Goal: Communication & Community: Answer question/provide support

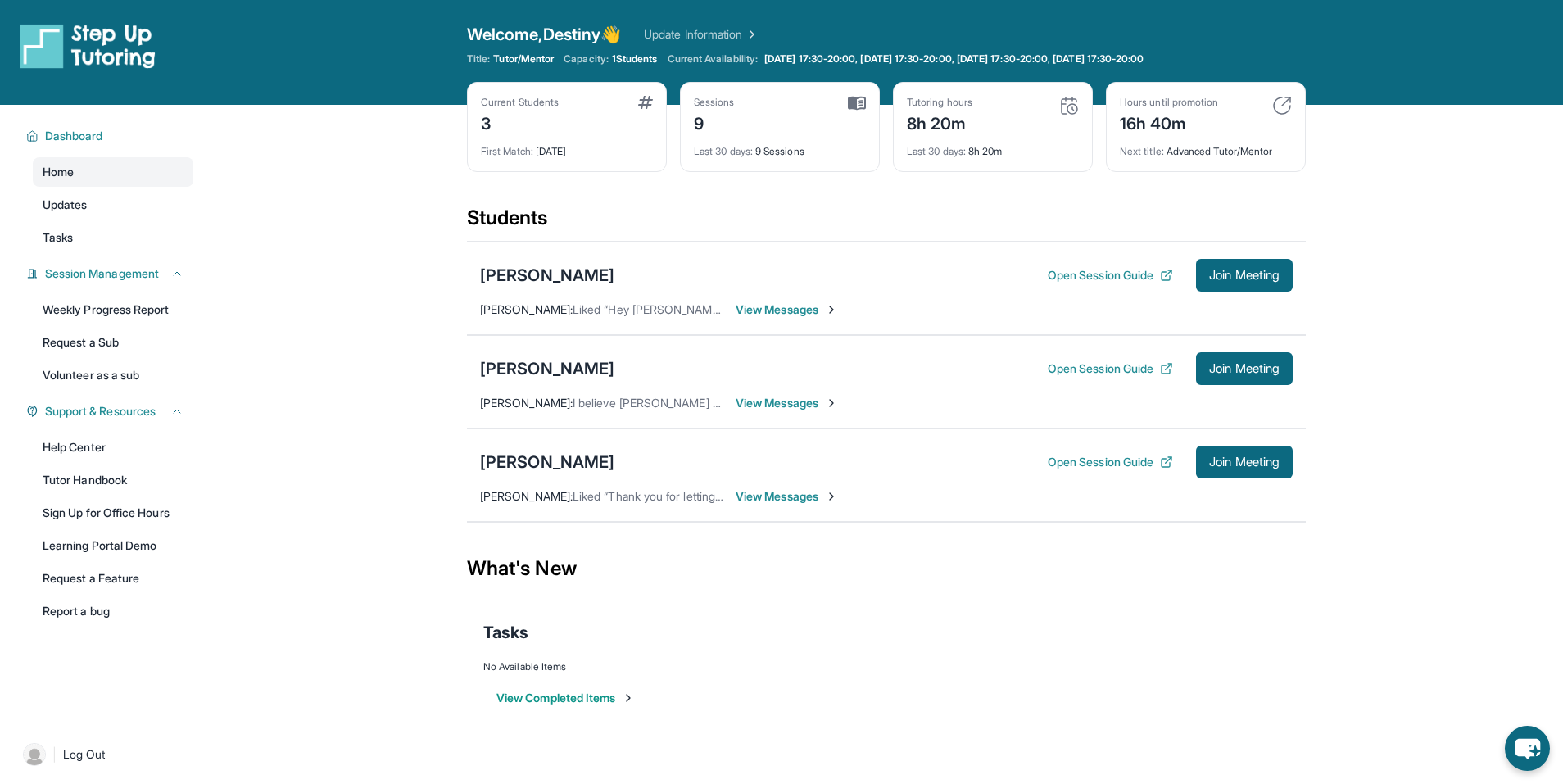
click at [776, 395] on span "View Messages" at bounding box center [787, 402] width 102 height 16
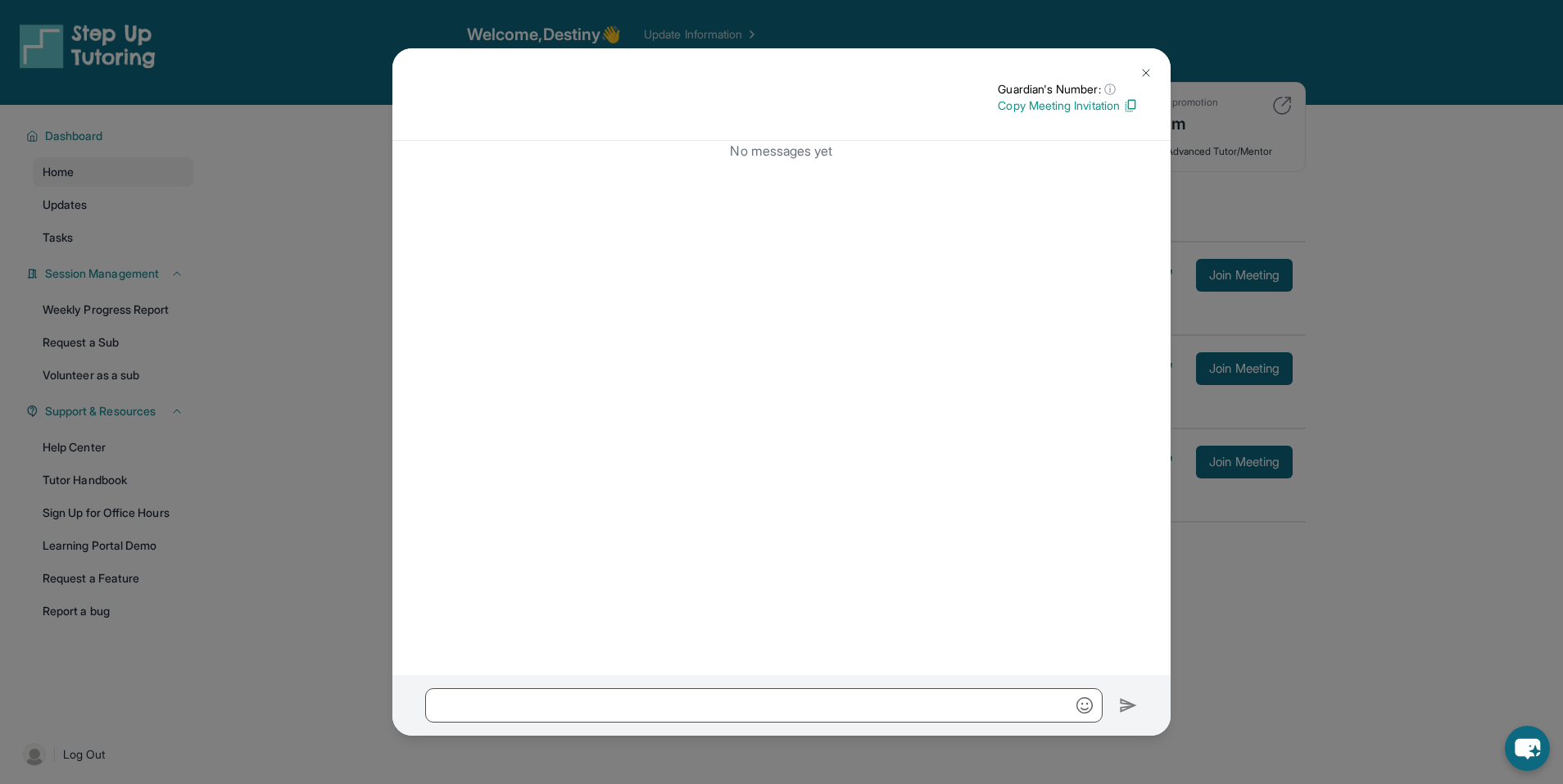
click at [1144, 70] on img at bounding box center [1146, 72] width 13 height 13
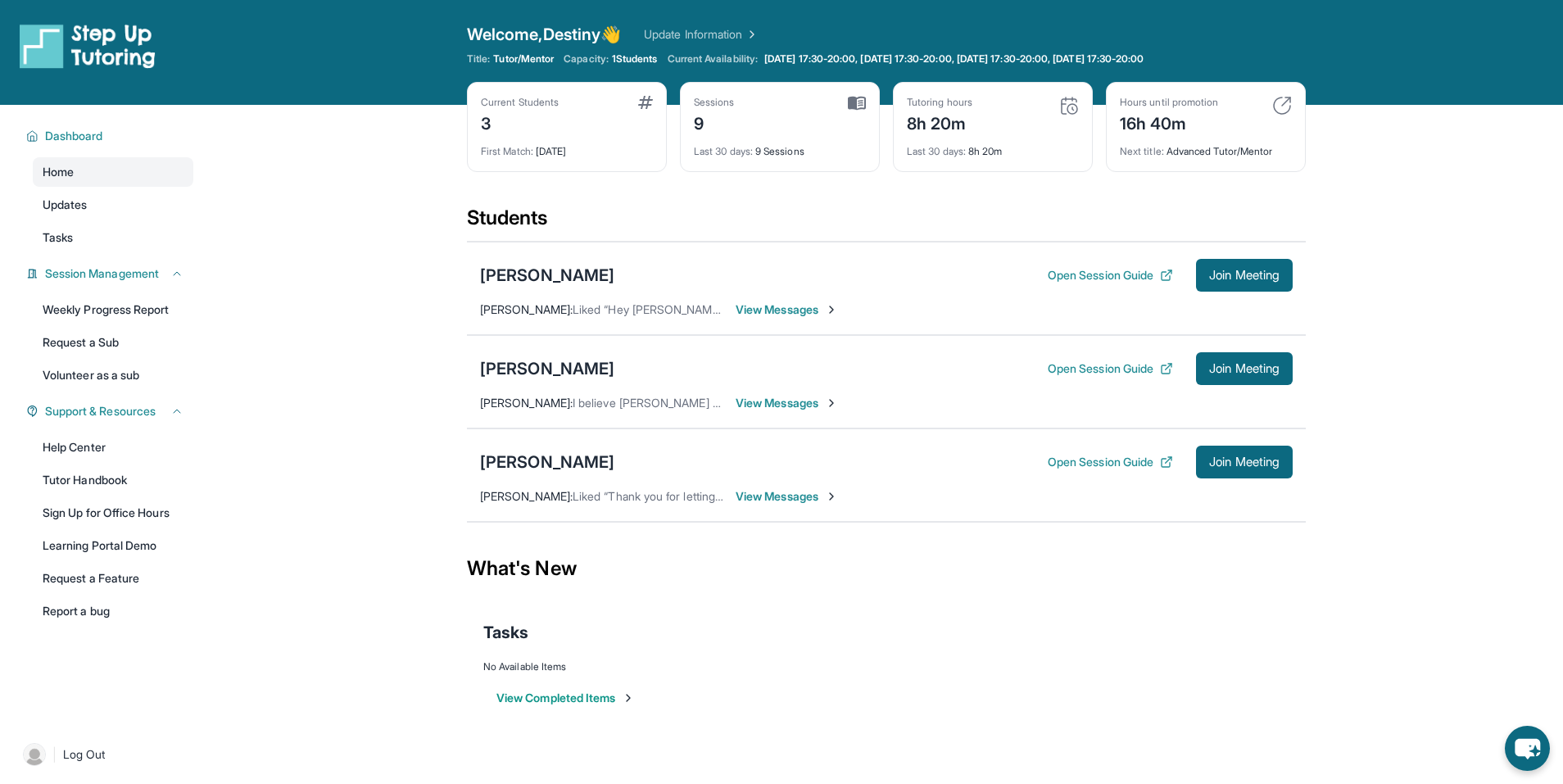
click at [807, 401] on span "View Messages" at bounding box center [787, 402] width 102 height 16
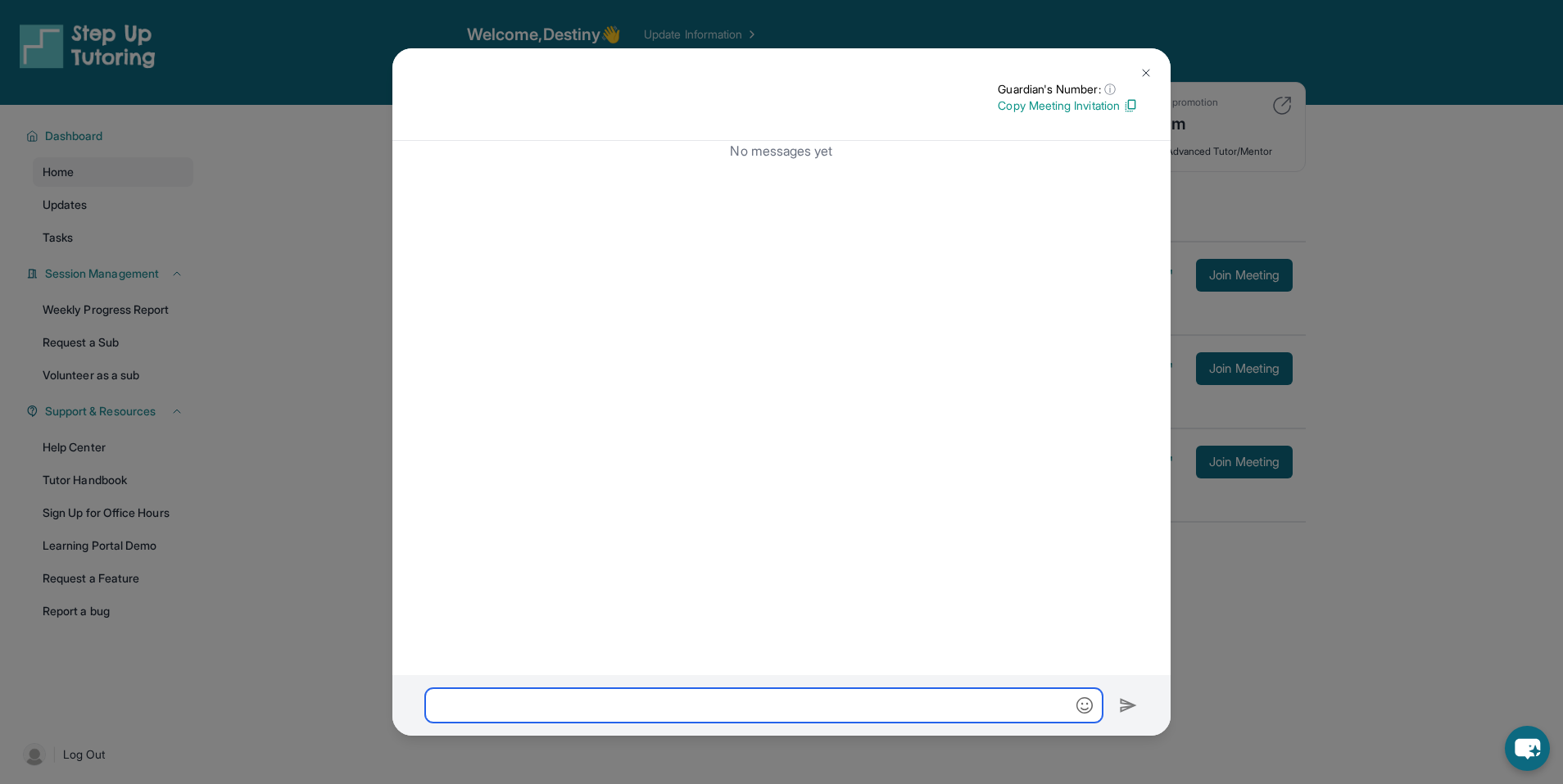
click at [711, 693] on input "text" at bounding box center [764, 705] width 678 height 34
paste input "**********"
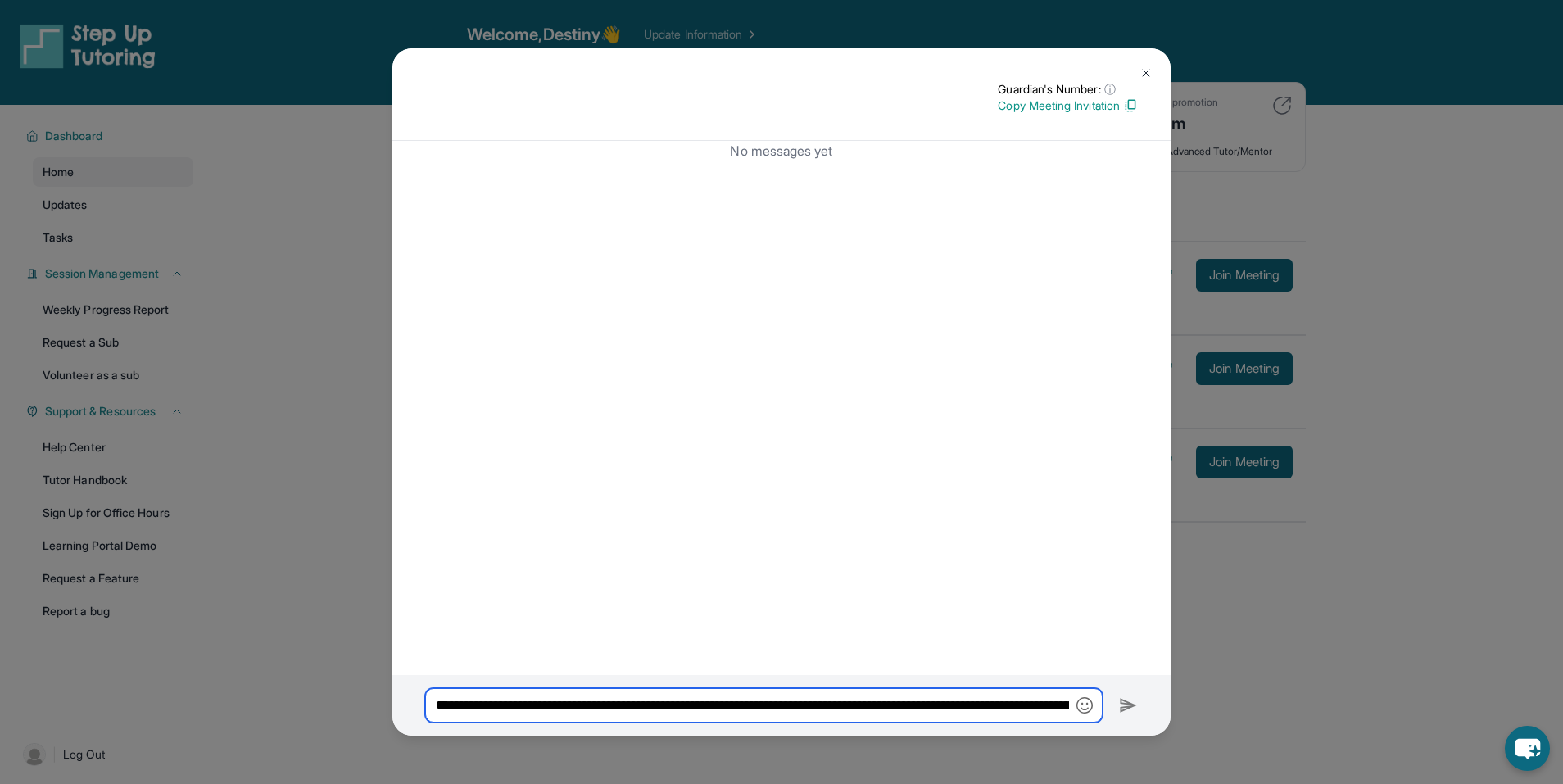
scroll to position [0, 826]
type input "**********"
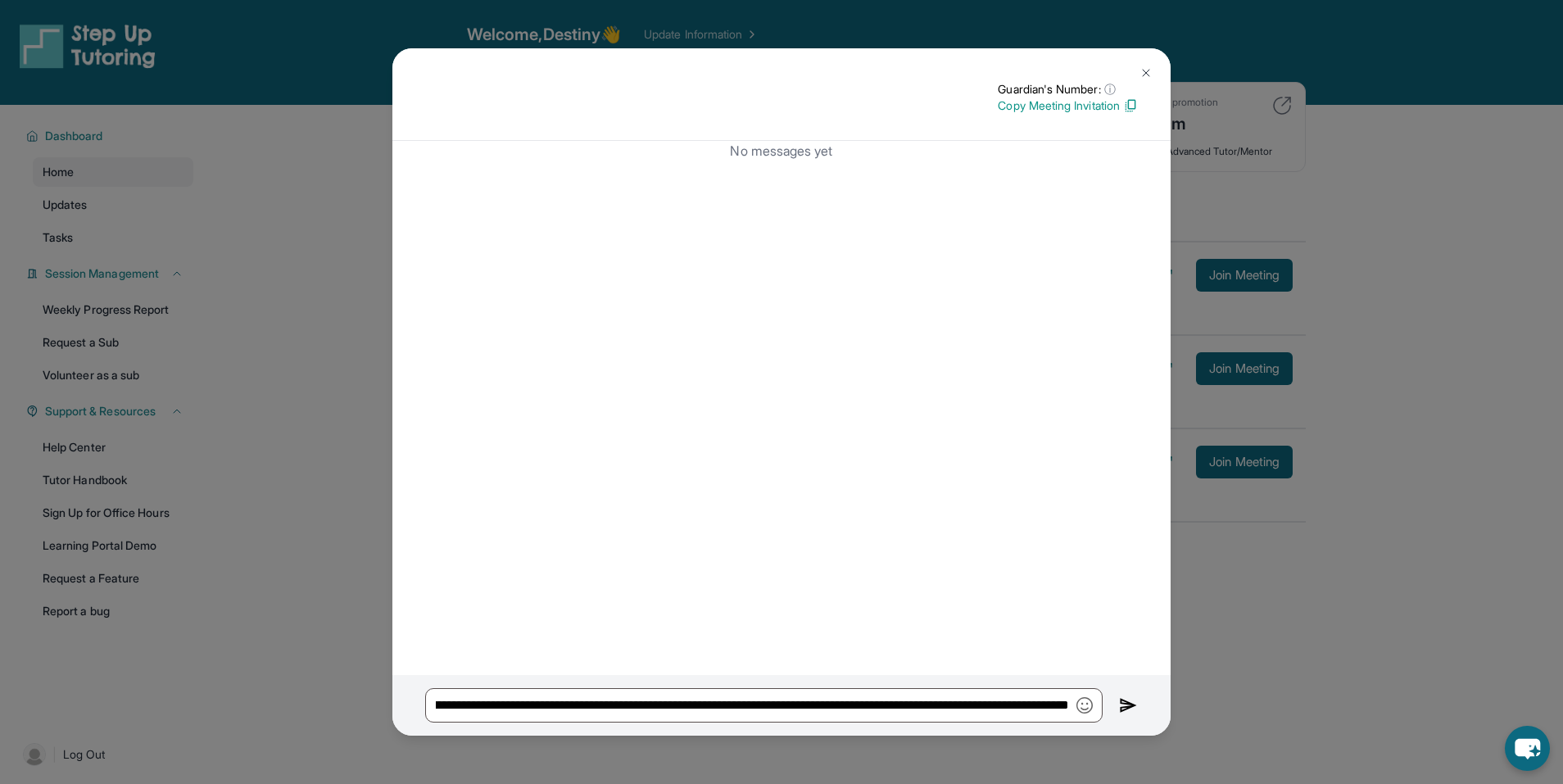
click at [1156, 69] on button at bounding box center [1146, 73] width 33 height 33
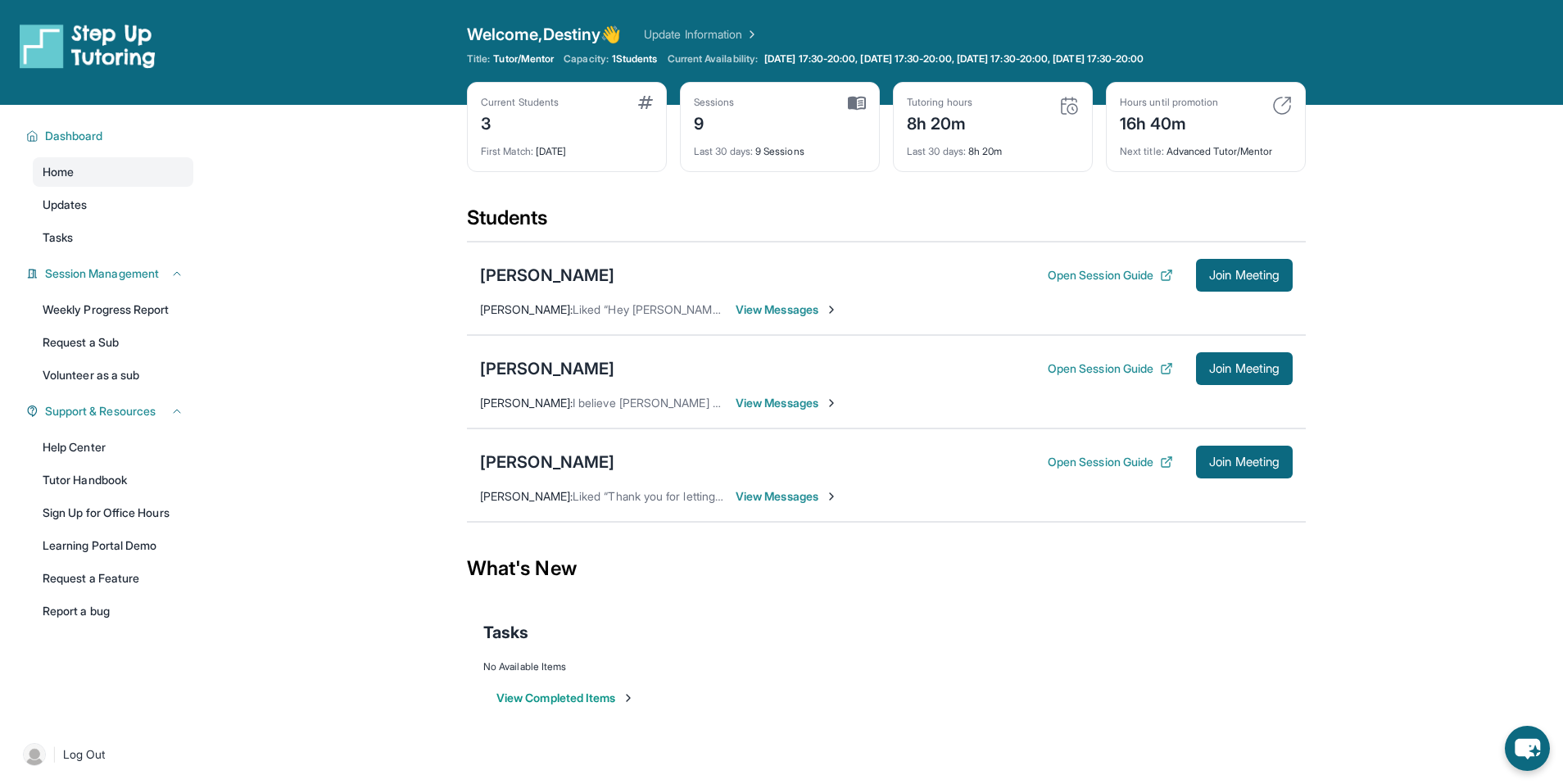
click at [812, 703] on div "View Completed Items" at bounding box center [887, 697] width 806 height 49
click at [527, 377] on div "[PERSON_NAME]" at bounding box center [547, 368] width 135 height 23
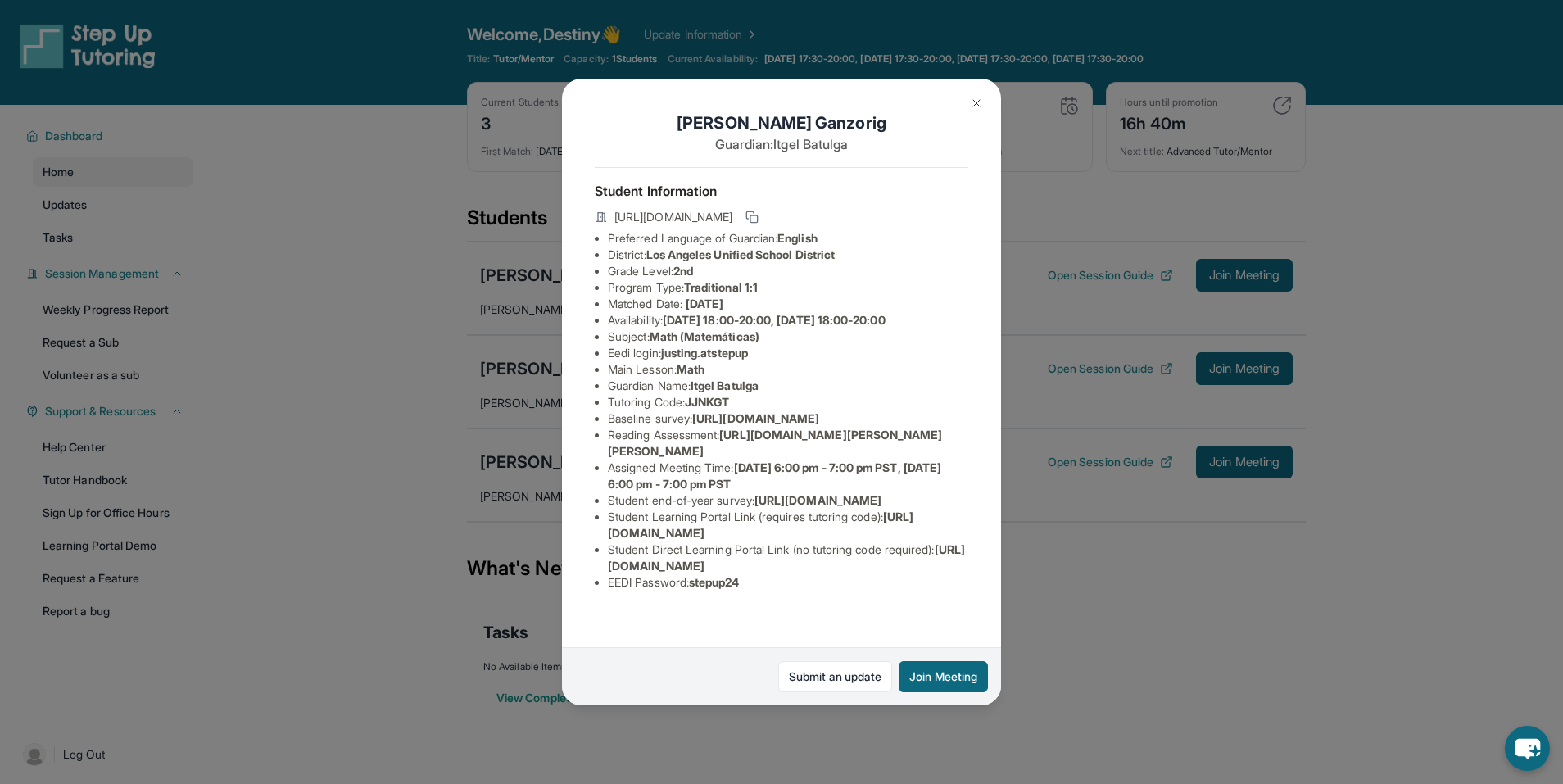
scroll to position [119, 588]
drag, startPoint x: 605, startPoint y: 324, endPoint x: 971, endPoint y: 357, distance: 367.5
click at [986, 359] on div "Justin Ganzorig Guardian: Itgel Batulga Student Information https://student-por…" at bounding box center [782, 393] width 439 height 628
copy span "https://airtable.com/apprlfn8WjpjBUn2G/shrK0QR6AaNyG5psY?prefill_Type%20of%20Fo…"
click at [863, 383] on div "Justin Ganzorig Guardian: Itgel Batulga Student Information https://student-por…" at bounding box center [782, 393] width 439 height 628
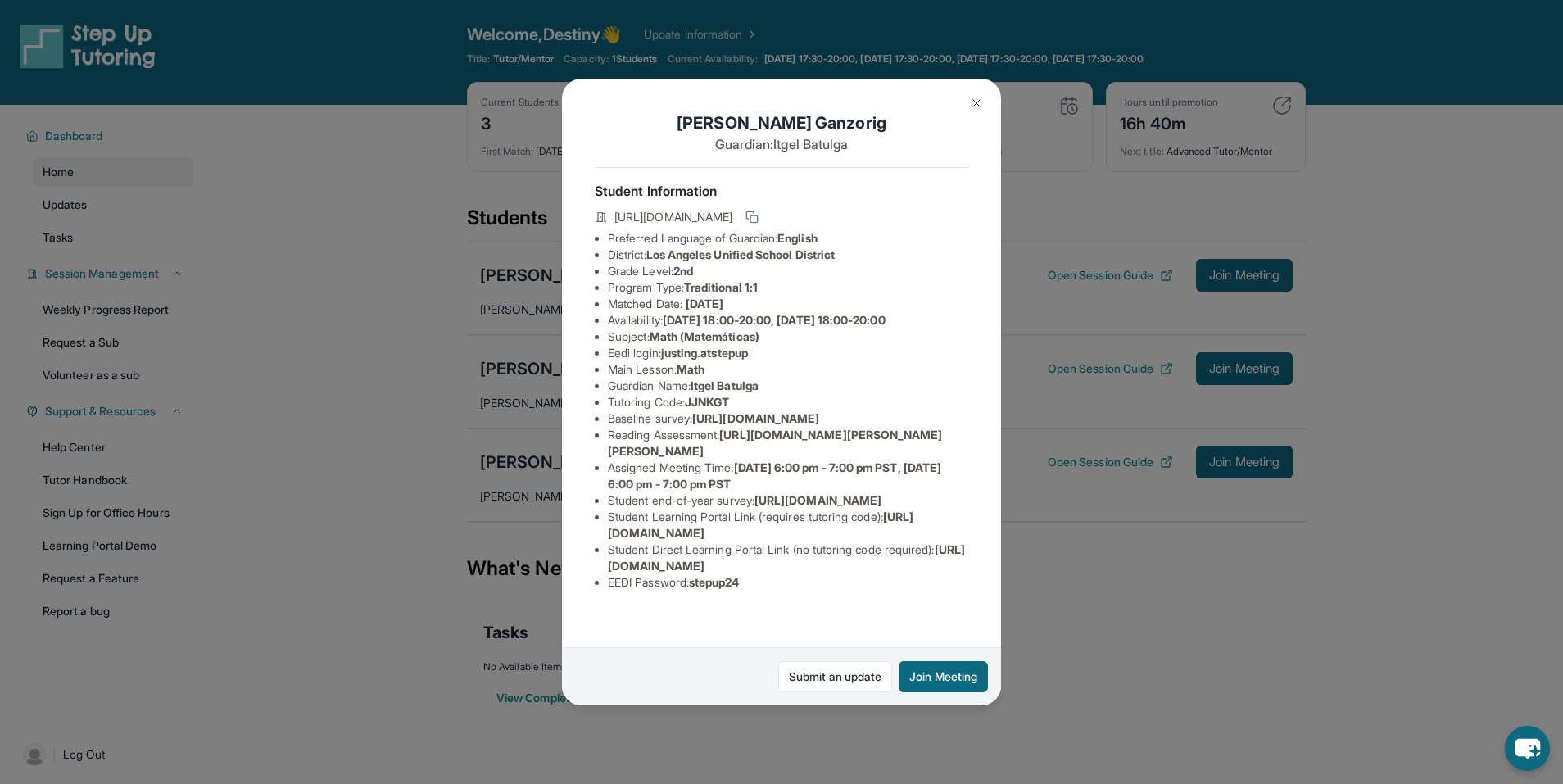
click at [1128, 576] on div "Justin Ganzorig Guardian: Itgel Batulga Student Information https://student-por…" at bounding box center [782, 392] width 1563 height 784
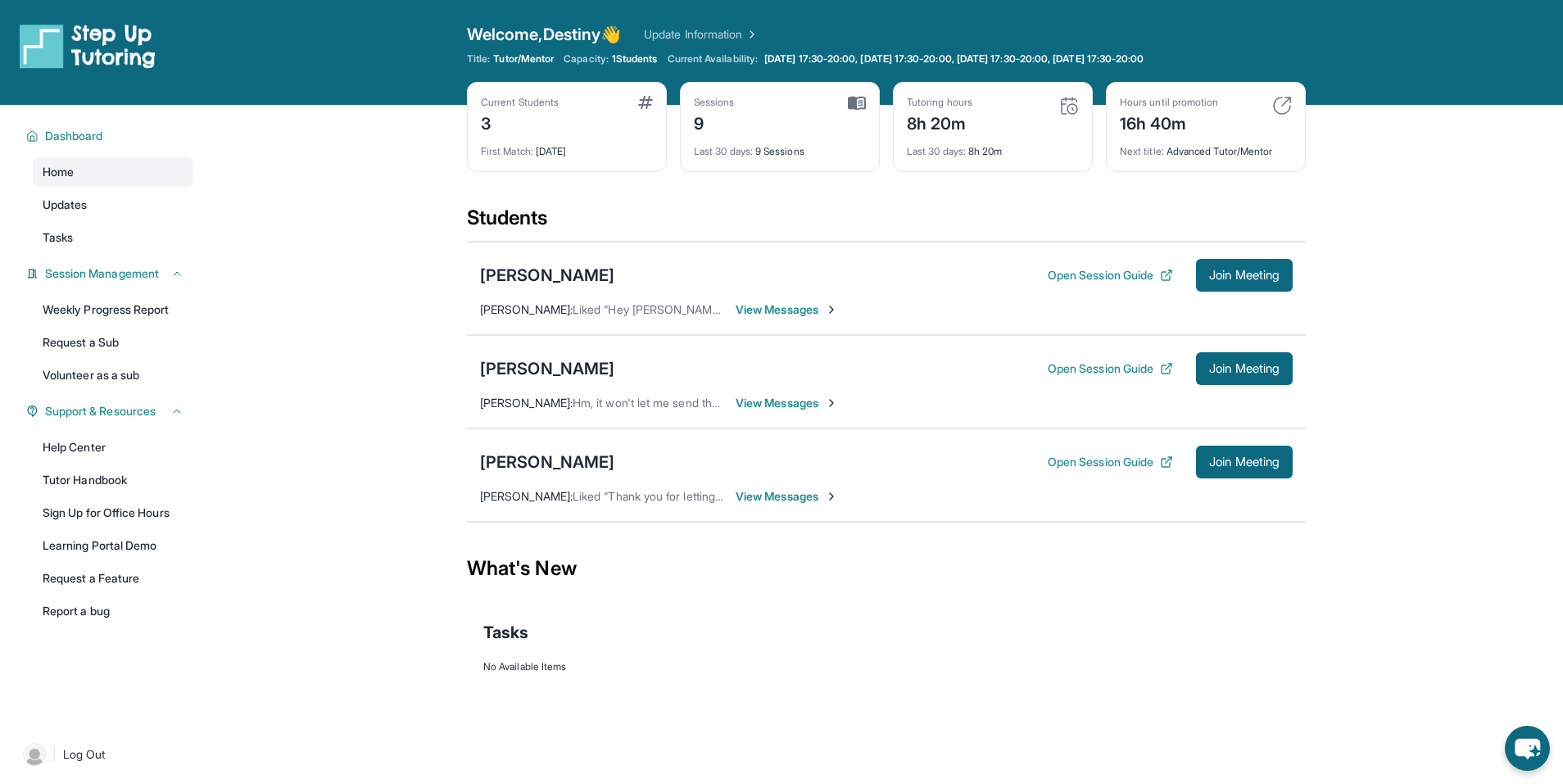
click at [792, 497] on span "View Messages" at bounding box center [787, 496] width 102 height 16
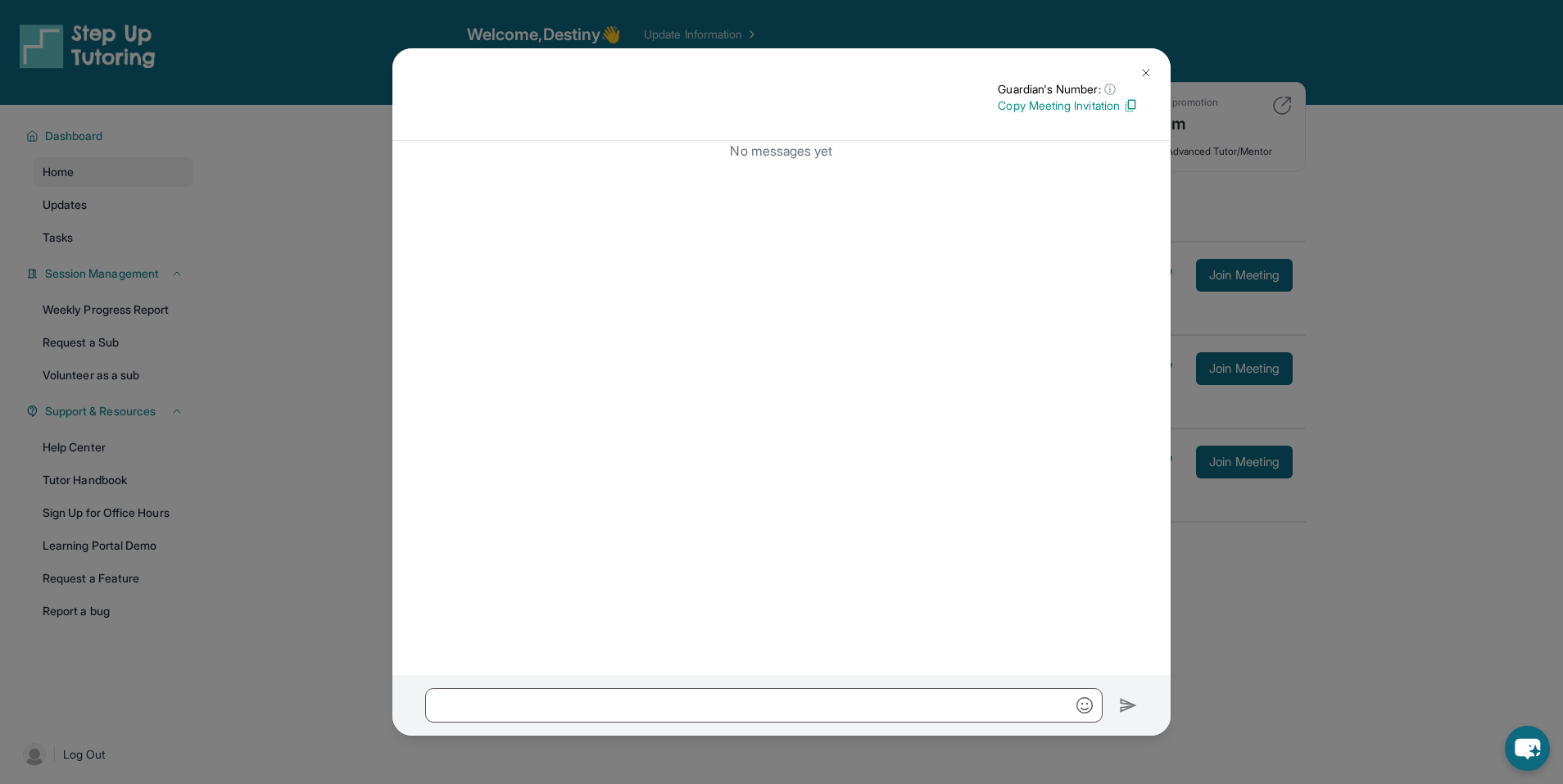
click at [1153, 74] on button at bounding box center [1146, 73] width 33 height 33
